Goal: Information Seeking & Learning: Find contact information

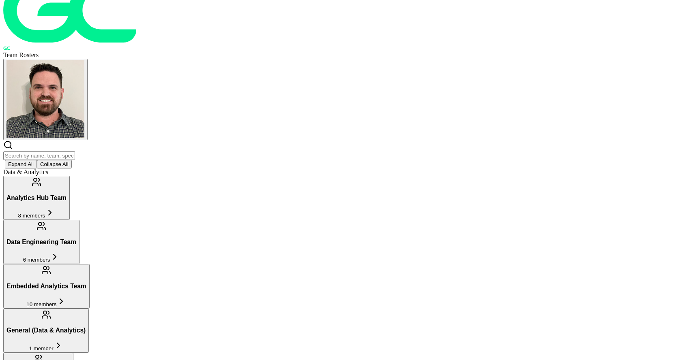
scroll to position [26, 0]
click at [89, 309] on button "General (Data & Analytics) 1 member" at bounding box center [46, 331] width 86 height 44
click at [54, 345] on span "1 member" at bounding box center [41, 348] width 24 height 6
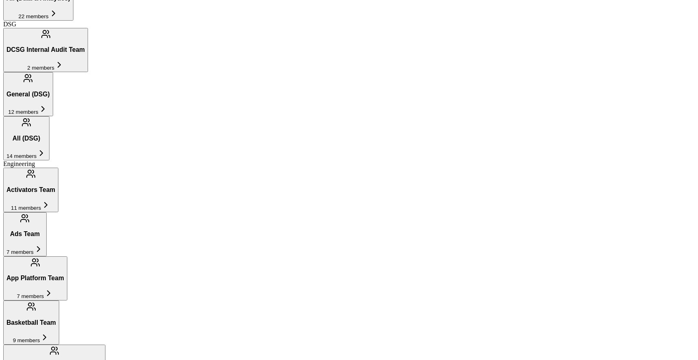
scroll to position [403, 0]
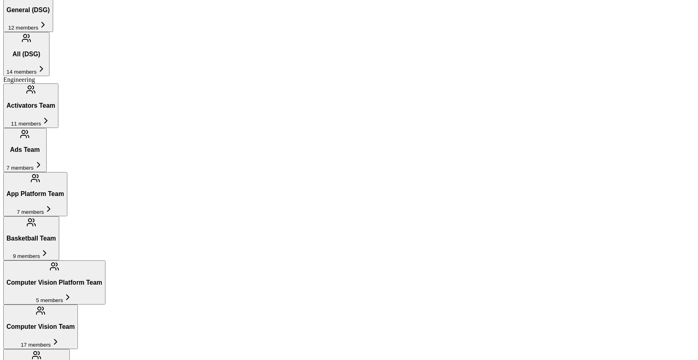
scroll to position [489, 0]
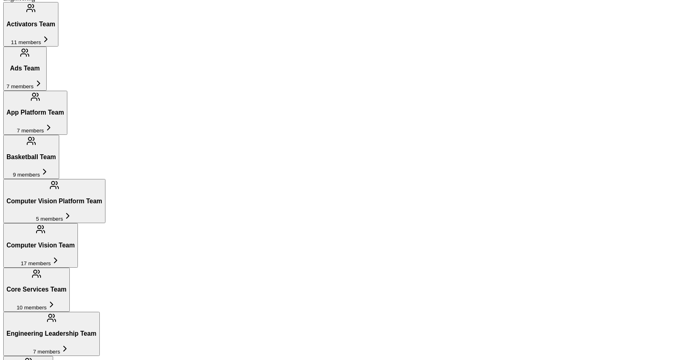
scroll to position [573, 0]
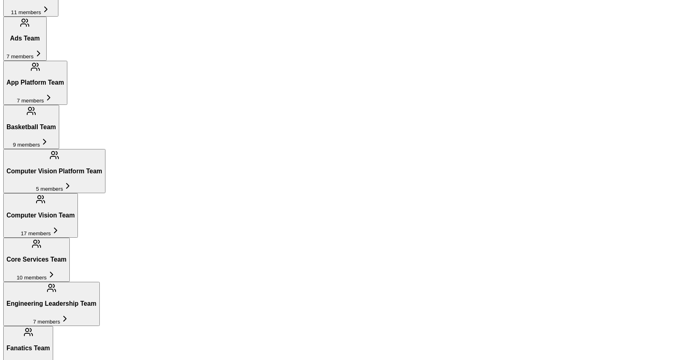
scroll to position [599, 0]
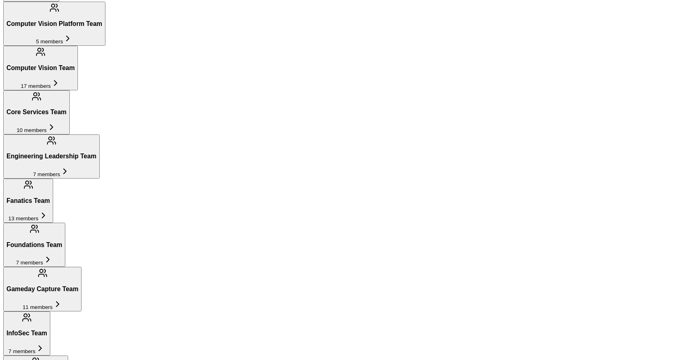
scroll to position [741, 0]
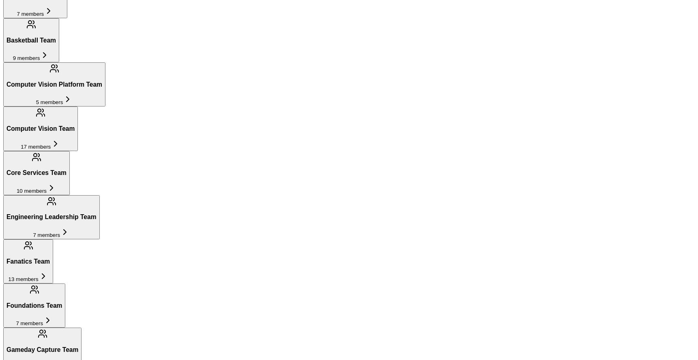
scroll to position [685, 0]
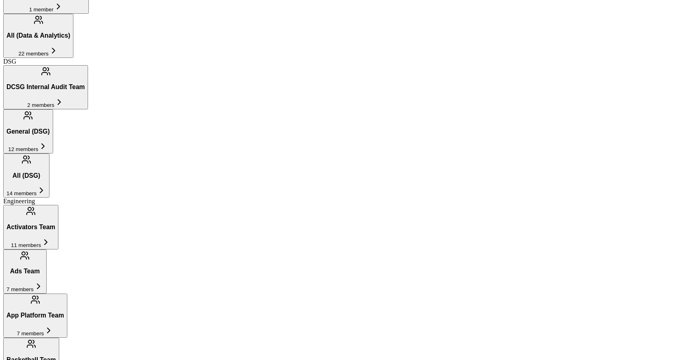
scroll to position [363, 0]
